Goal: Task Accomplishment & Management: Use online tool/utility

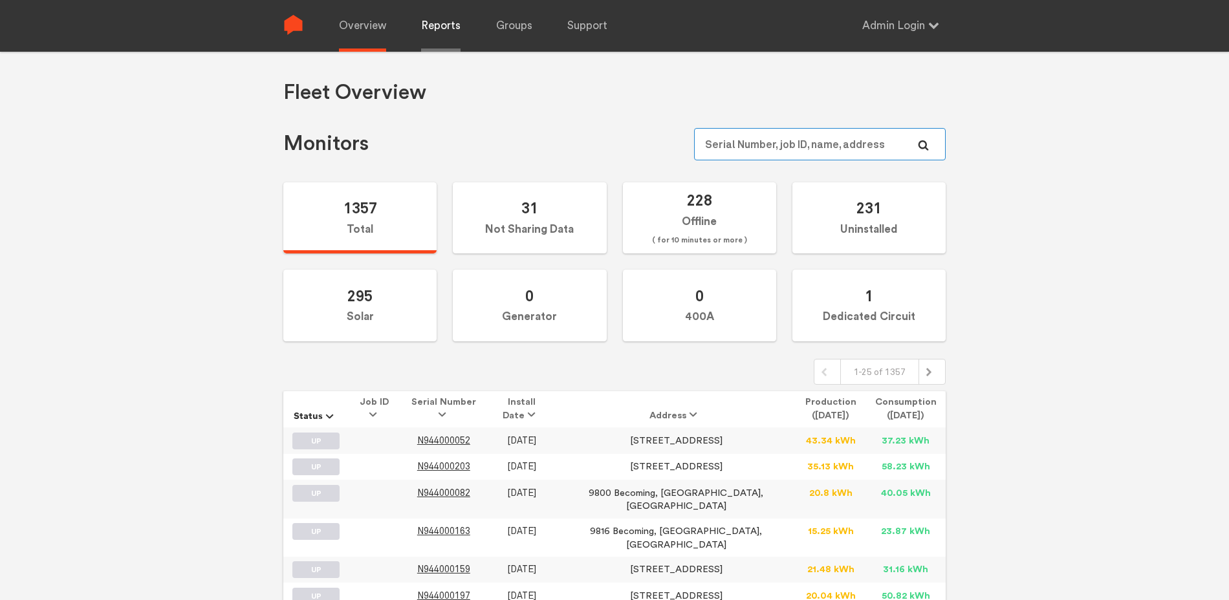
type input "[EMAIL_ADDRESS][DOMAIN_NAME]"
click at [435, 27] on link "Reports" at bounding box center [440, 26] width 39 height 52
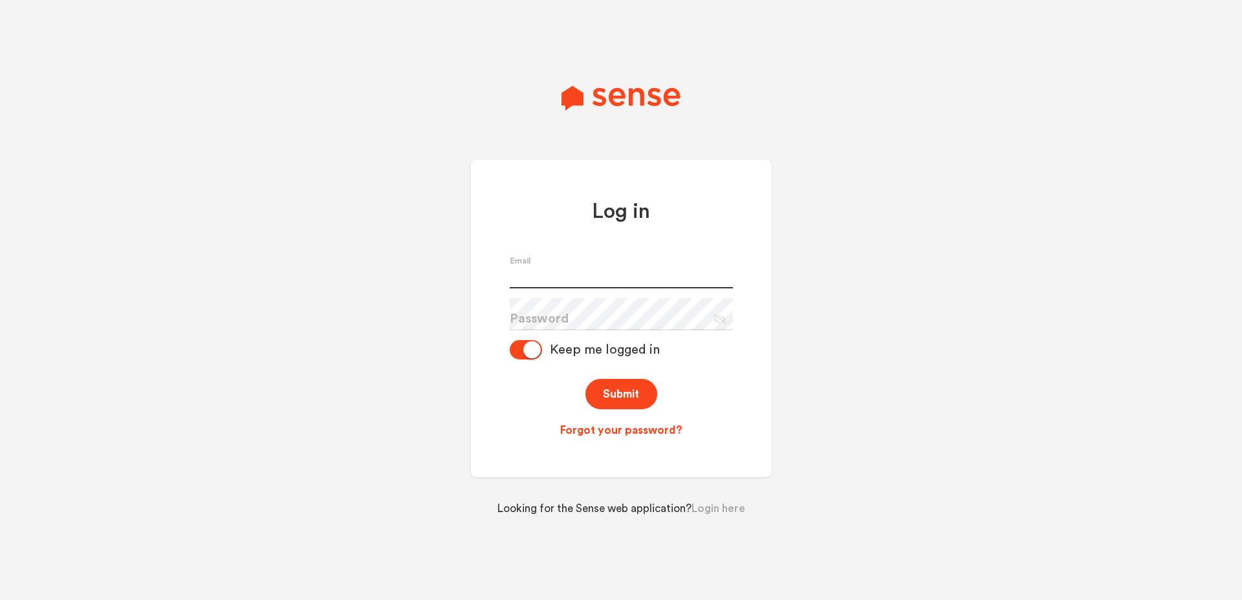
type input "[EMAIL_ADDRESS][DOMAIN_NAME]"
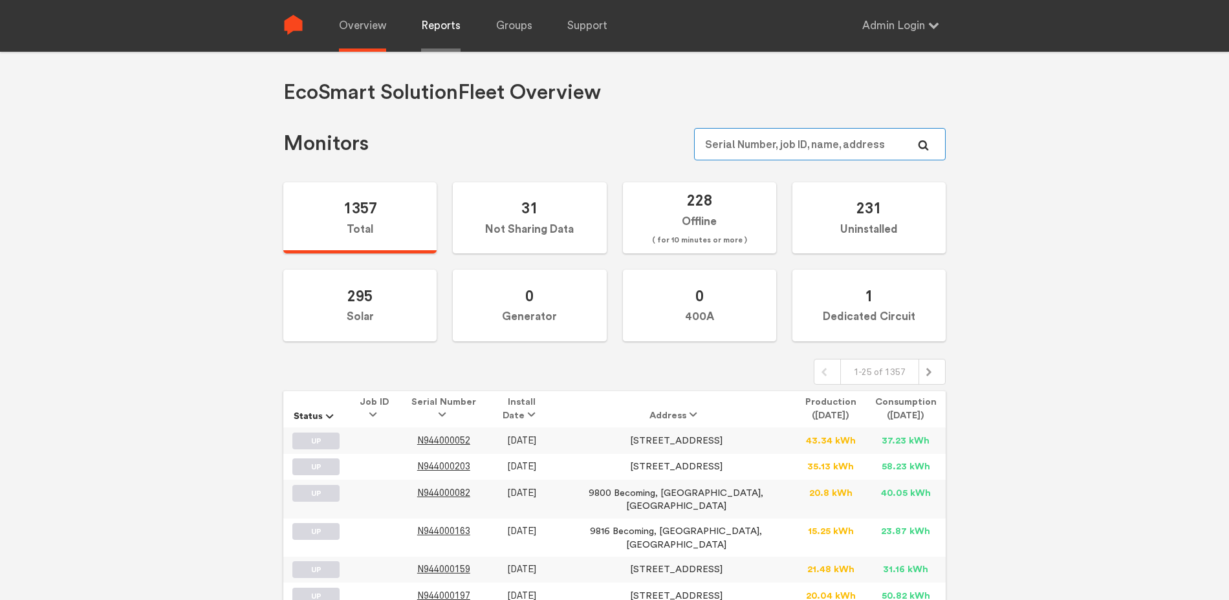
type input "[EMAIL_ADDRESS][DOMAIN_NAME]"
click at [441, 26] on link "Reports" at bounding box center [440, 26] width 39 height 52
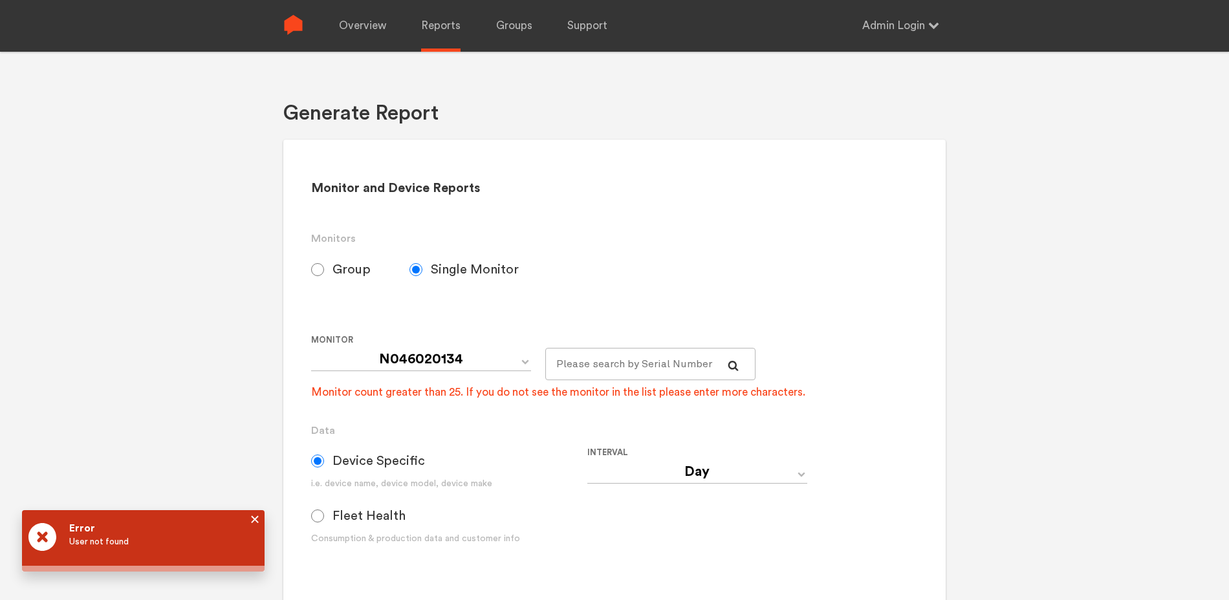
click at [321, 270] on input "Group" at bounding box center [317, 269] width 13 height 13
radio input "true"
radio input "false"
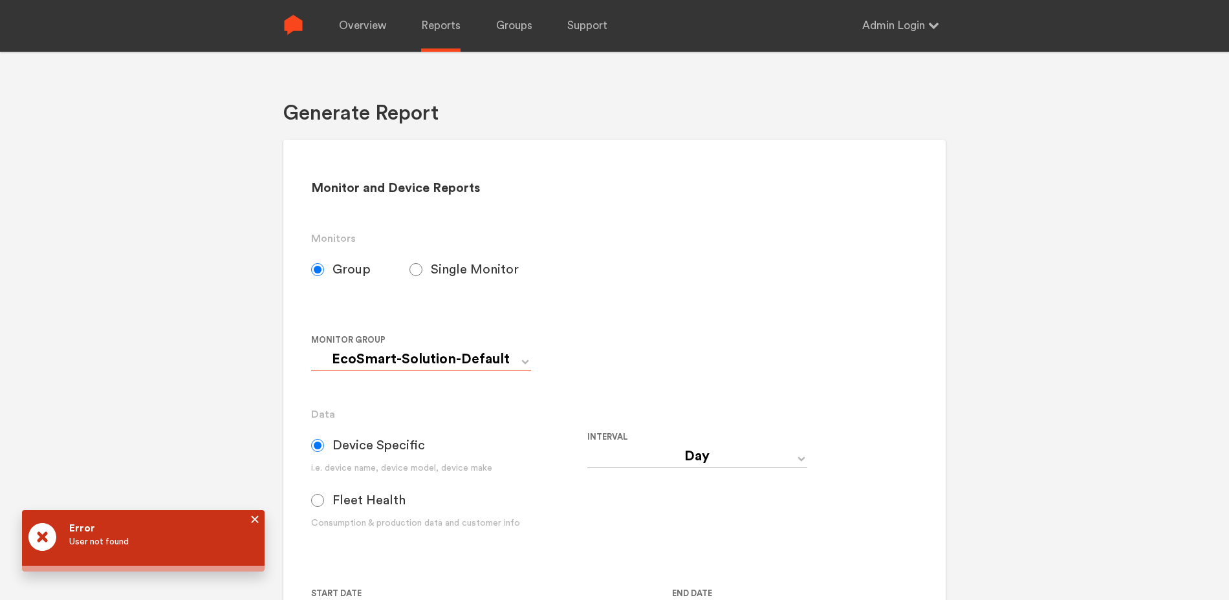
click at [449, 362] on select "EcoSmart-Solution-Default Sense Installer Beta First Two 1st 10 w 1st month 05-…" at bounding box center [421, 359] width 220 height 23
click at [311, 348] on select "EcoSmart-Solution-Default Sense Installer Beta First Two 1st 10 w 1st month 05-…" at bounding box center [421, 359] width 220 height 23
click at [391, 497] on span "Fleet Health" at bounding box center [369, 501] width 73 height 16
click at [324, 497] on input "Fleet Health" at bounding box center [317, 500] width 13 height 13
radio input "true"
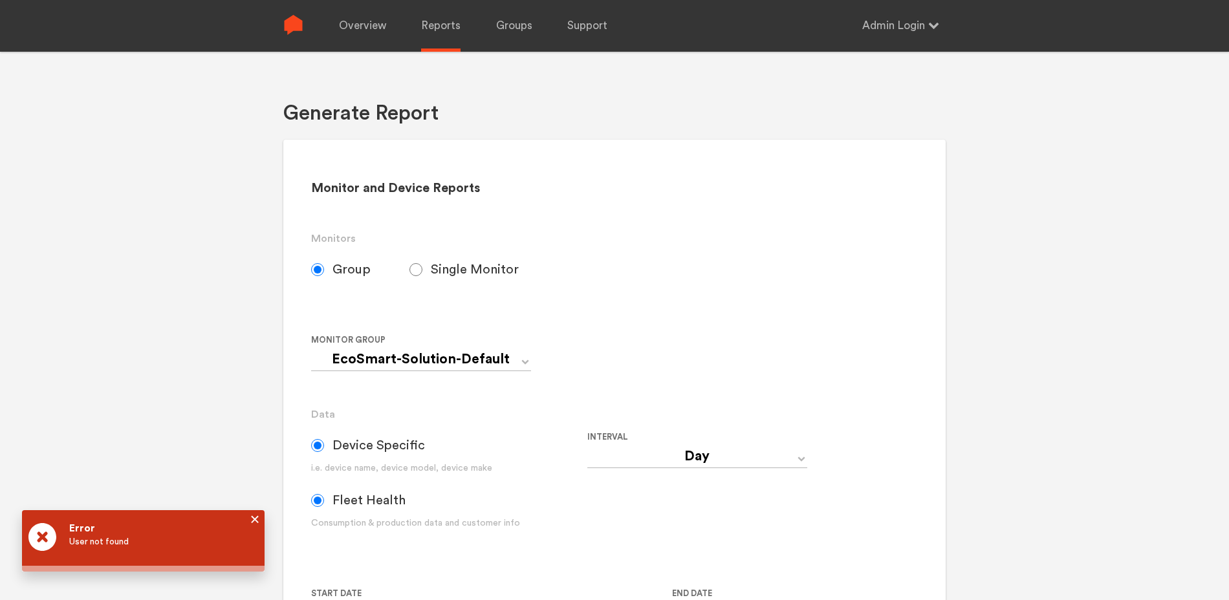
radio input "false"
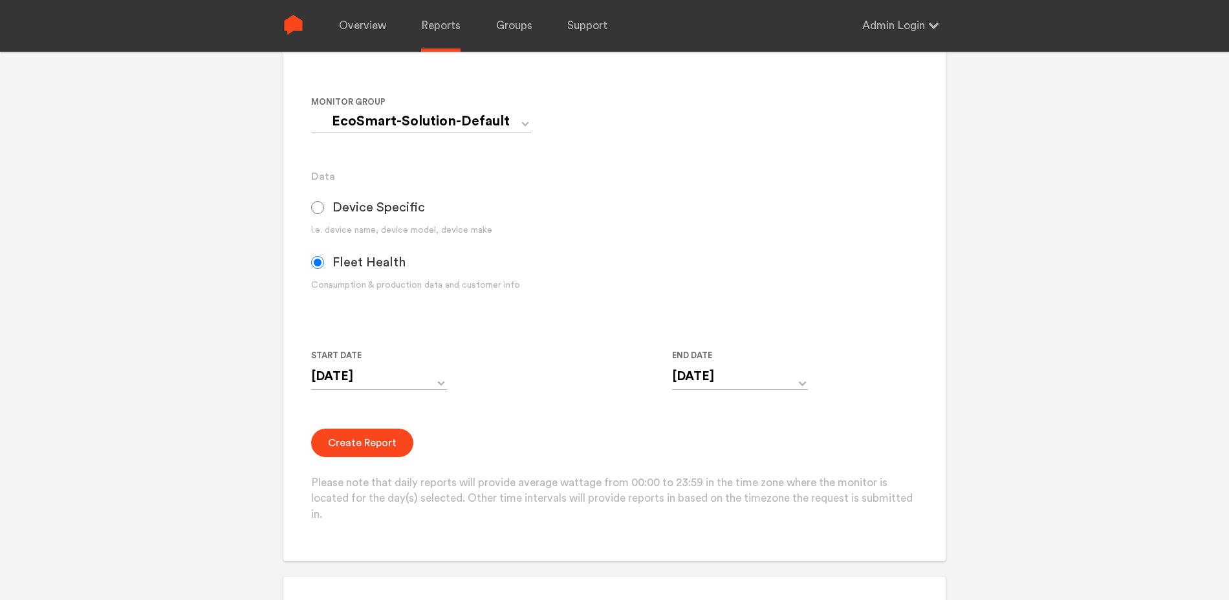
scroll to position [242, 0]
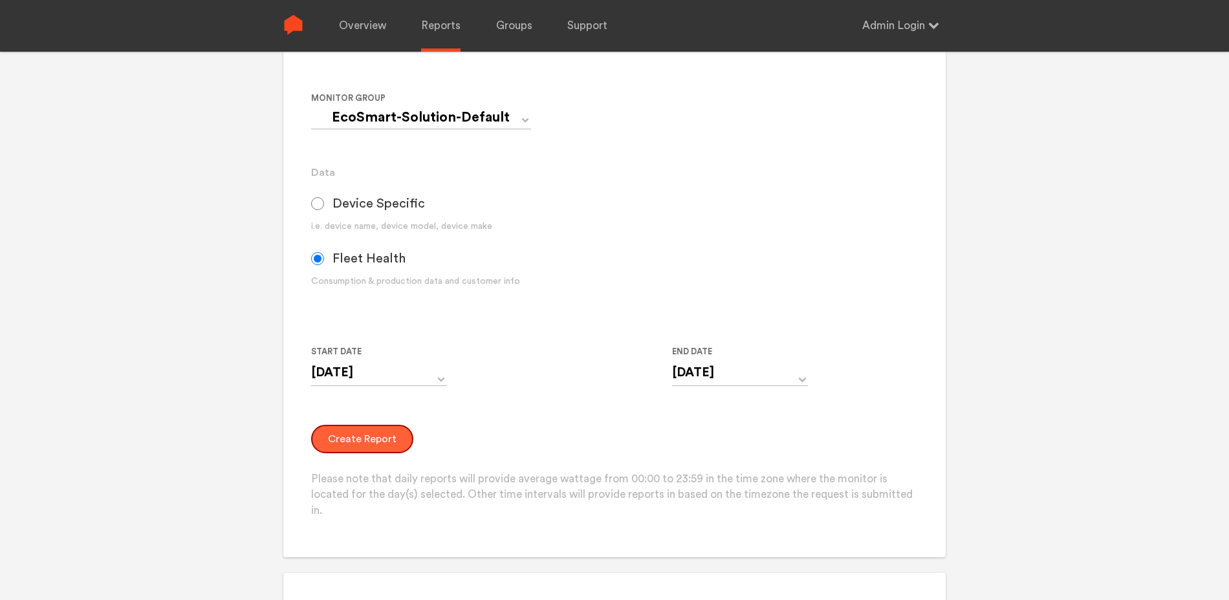
click at [377, 447] on button "Create Report" at bounding box center [362, 439] width 102 height 28
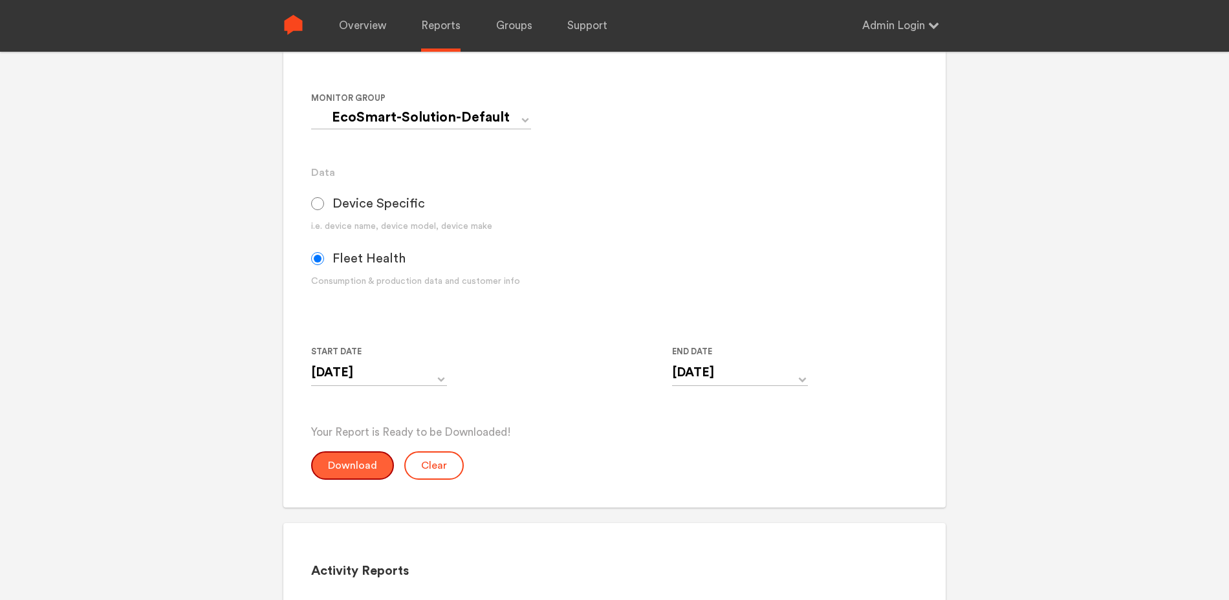
click at [348, 467] on button "Download" at bounding box center [352, 466] width 83 height 28
